Goal: Find specific page/section

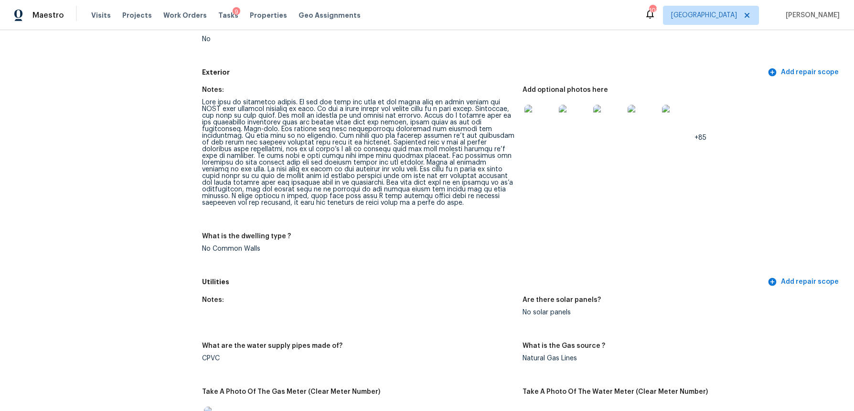
scroll to position [345, 0]
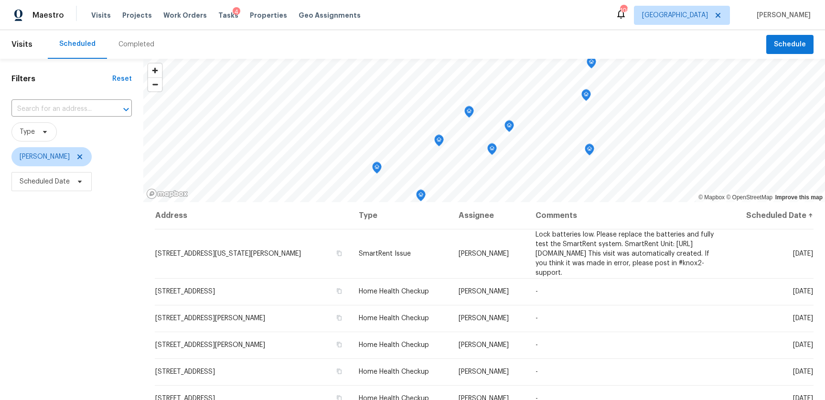
scroll to position [4, 0]
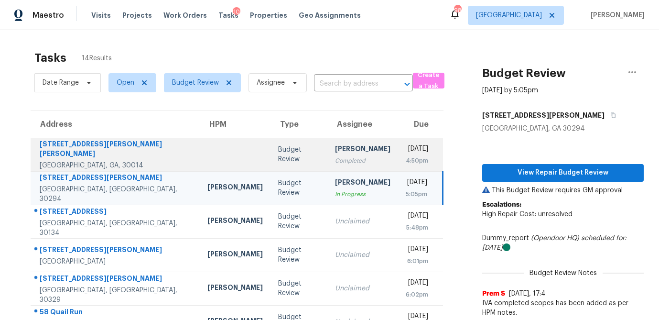
scroll to position [111, 0]
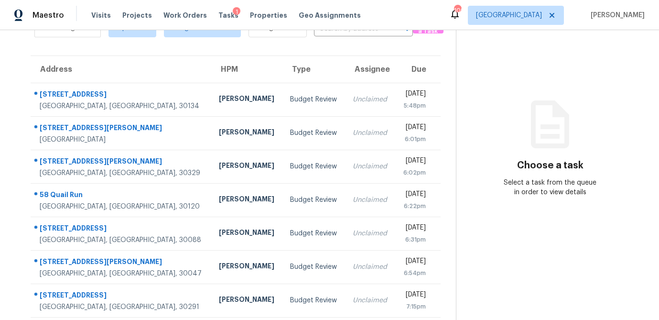
scroll to position [53, 0]
